Goal: Task Accomplishment & Management: Manage account settings

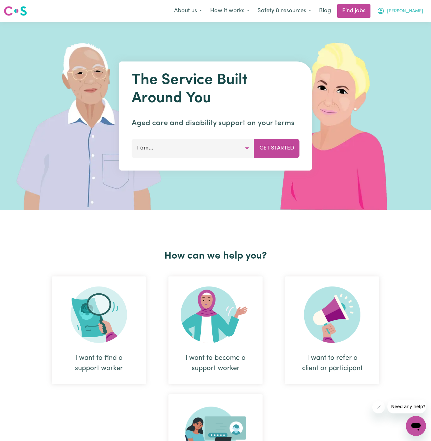
click at [422, 10] on button "[PERSON_NAME]" at bounding box center [400, 10] width 54 height 13
click at [404, 25] on link "My Account" at bounding box center [402, 24] width 50 height 12
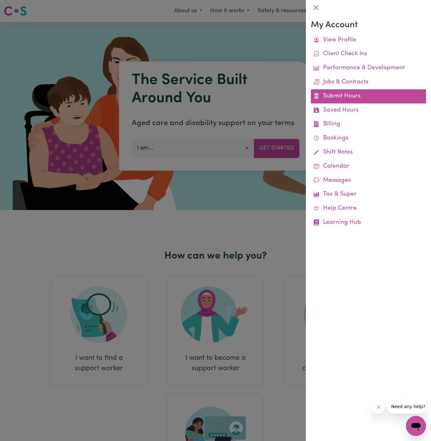
click at [328, 100] on link "Submit Hours" at bounding box center [368, 96] width 115 height 14
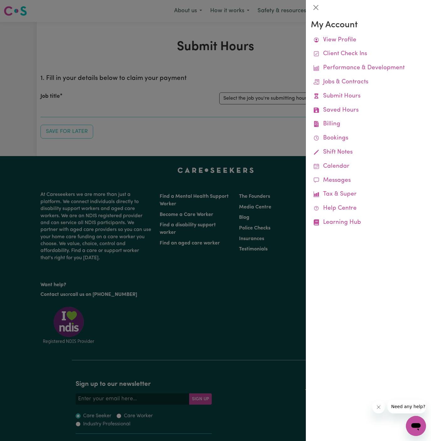
click at [286, 50] on div at bounding box center [215, 220] width 431 height 441
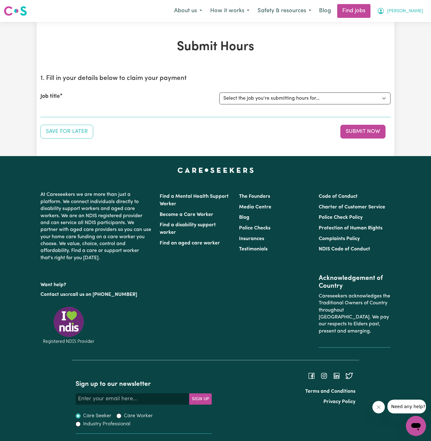
click at [417, 9] on button "[PERSON_NAME]" at bounding box center [400, 10] width 54 height 13
click at [406, 26] on link "My Account" at bounding box center [402, 24] width 50 height 12
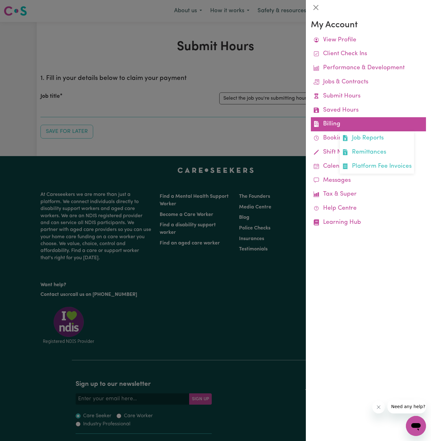
click at [344, 120] on link "Billing Job Reports Remittances Platform Fee Invoices" at bounding box center [368, 124] width 115 height 14
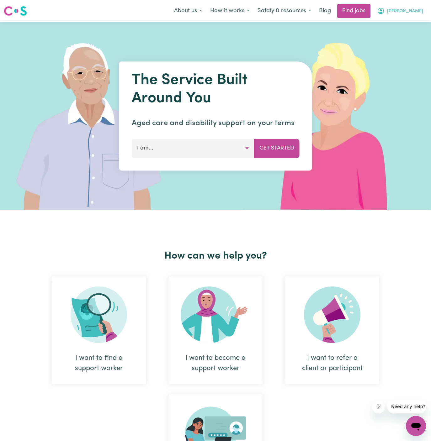
click at [421, 11] on span "[PERSON_NAME]" at bounding box center [405, 11] width 36 height 7
click at [417, 47] on link "Logout" at bounding box center [402, 48] width 50 height 12
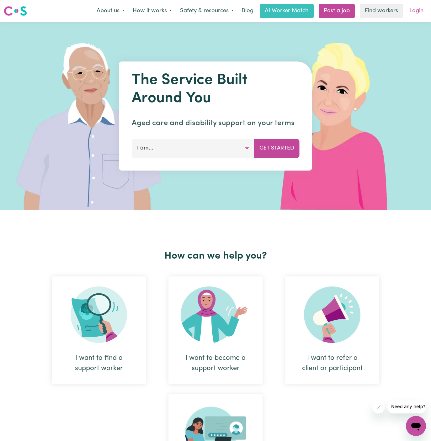
click at [417, 11] on link "Login" at bounding box center [416, 11] width 22 height 14
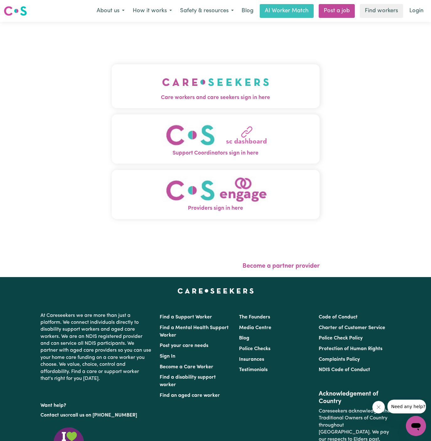
click at [229, 88] on img "Care workers and care seekers sign in here" at bounding box center [215, 82] width 107 height 23
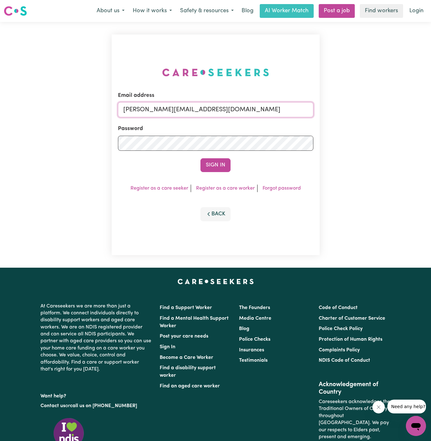
click at [257, 110] on input "dyan@careseekers.com.au" at bounding box center [215, 109] width 195 height 15
drag, startPoint x: 157, startPoint y: 111, endPoint x: 468, endPoint y: 118, distance: 311.0
click at [430, 118] on html "Menu About us How it works Safety & resources Blog AI Worker Match Post a job F…" at bounding box center [215, 268] width 431 height 537
type input "superuser~KirelleNarraweenaINC@careseekers.com.au"
click at [212, 167] on button "Sign In" at bounding box center [215, 165] width 30 height 14
